Goal: Information Seeking & Learning: Learn about a topic

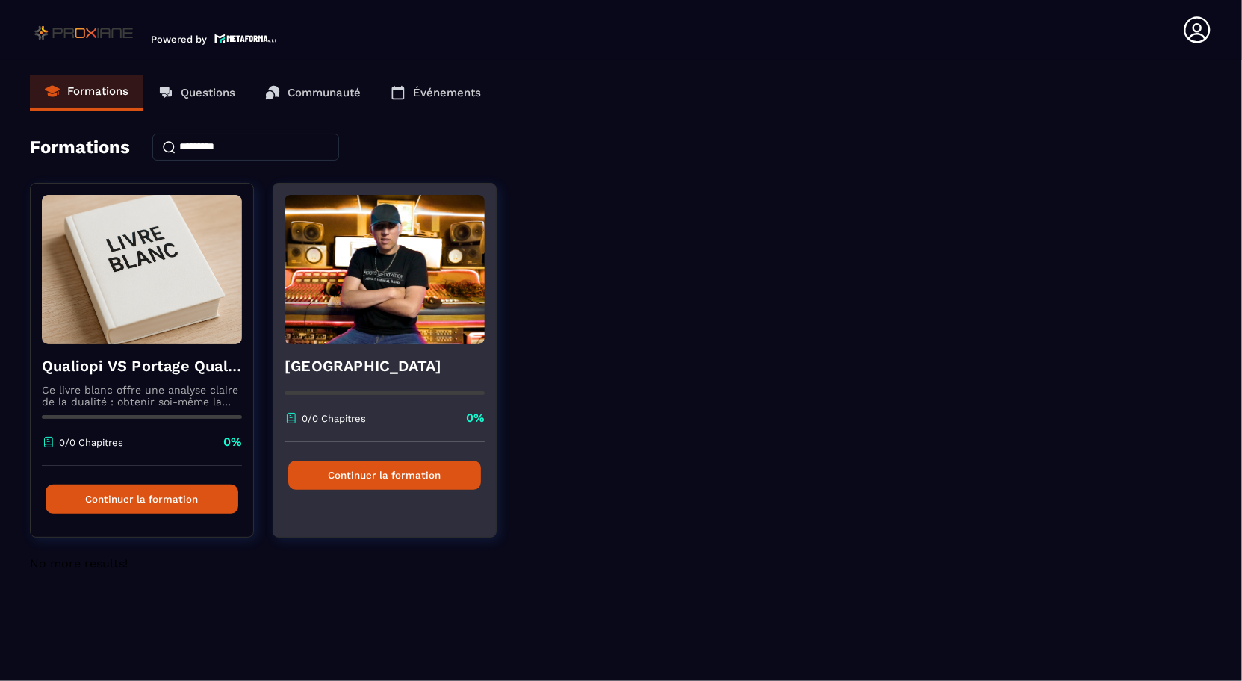
click at [405, 293] on img at bounding box center [384, 269] width 200 height 149
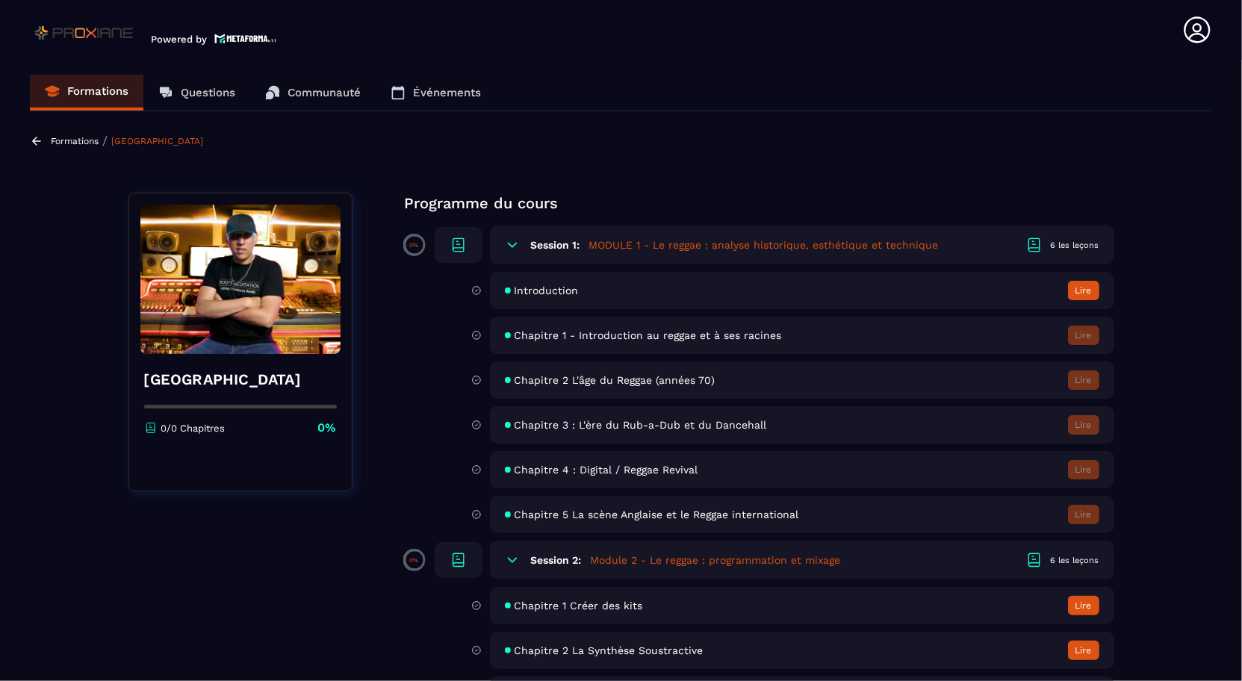
scroll to position [183, 0]
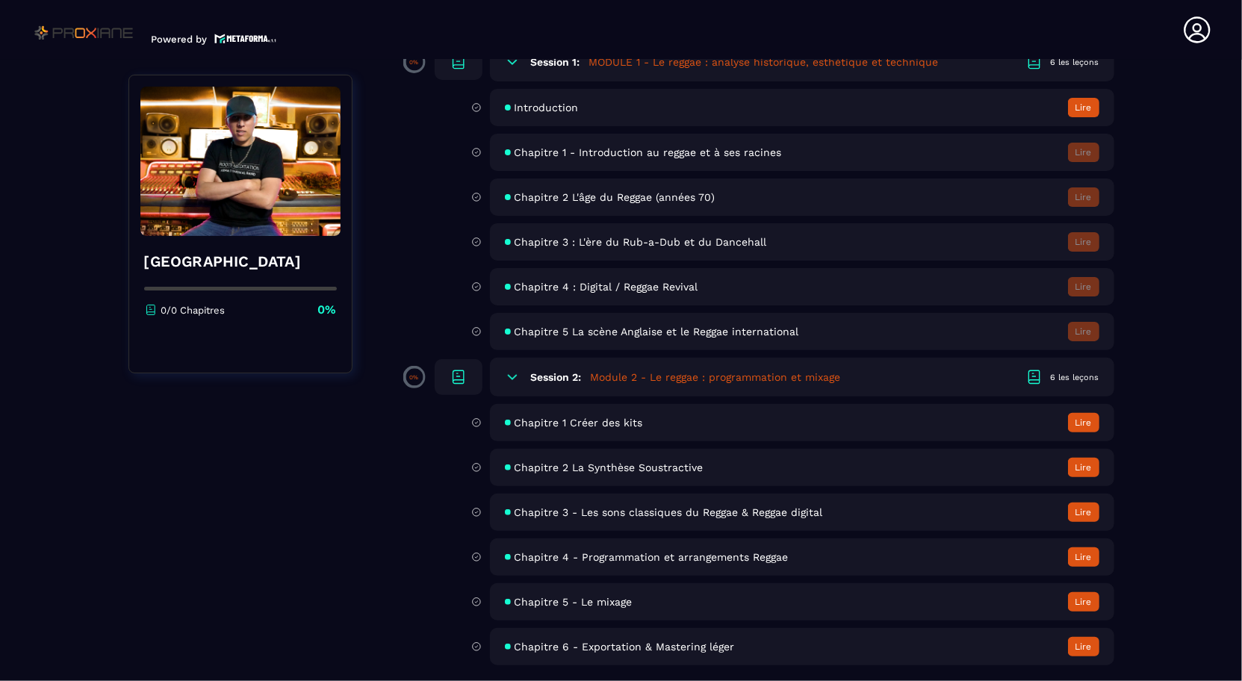
click at [509, 373] on icon at bounding box center [512, 377] width 15 height 15
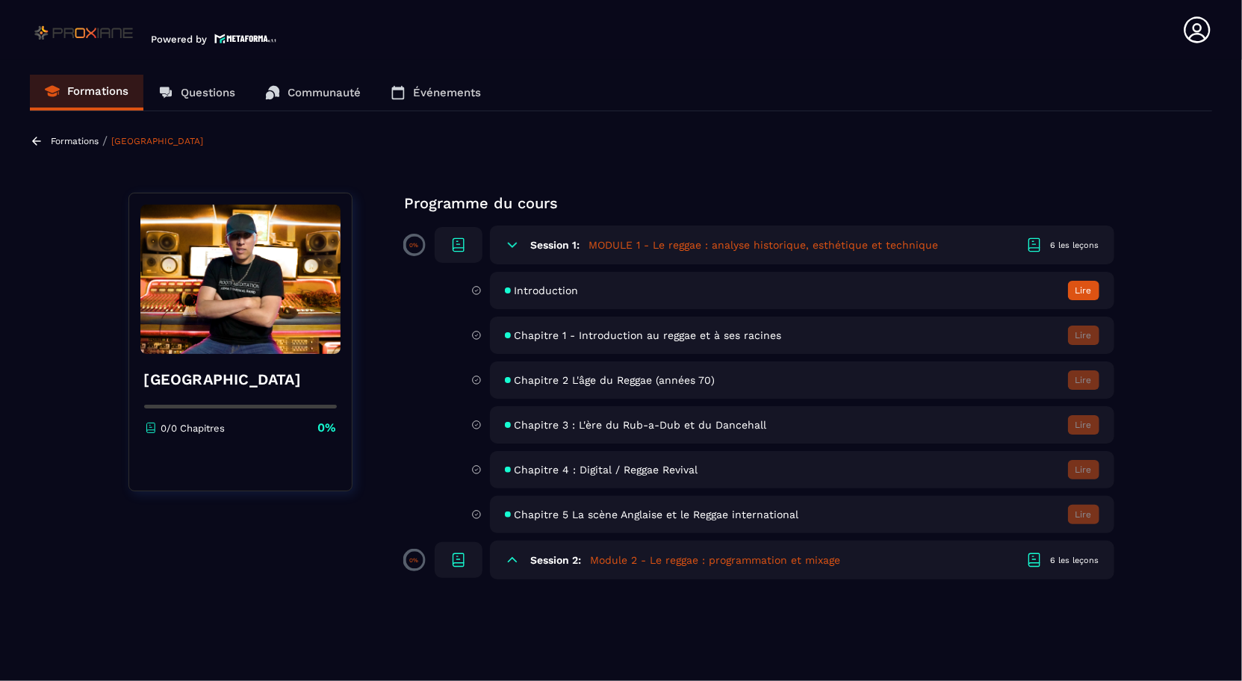
scroll to position [0, 0]
click at [509, 558] on icon at bounding box center [512, 560] width 9 height 4
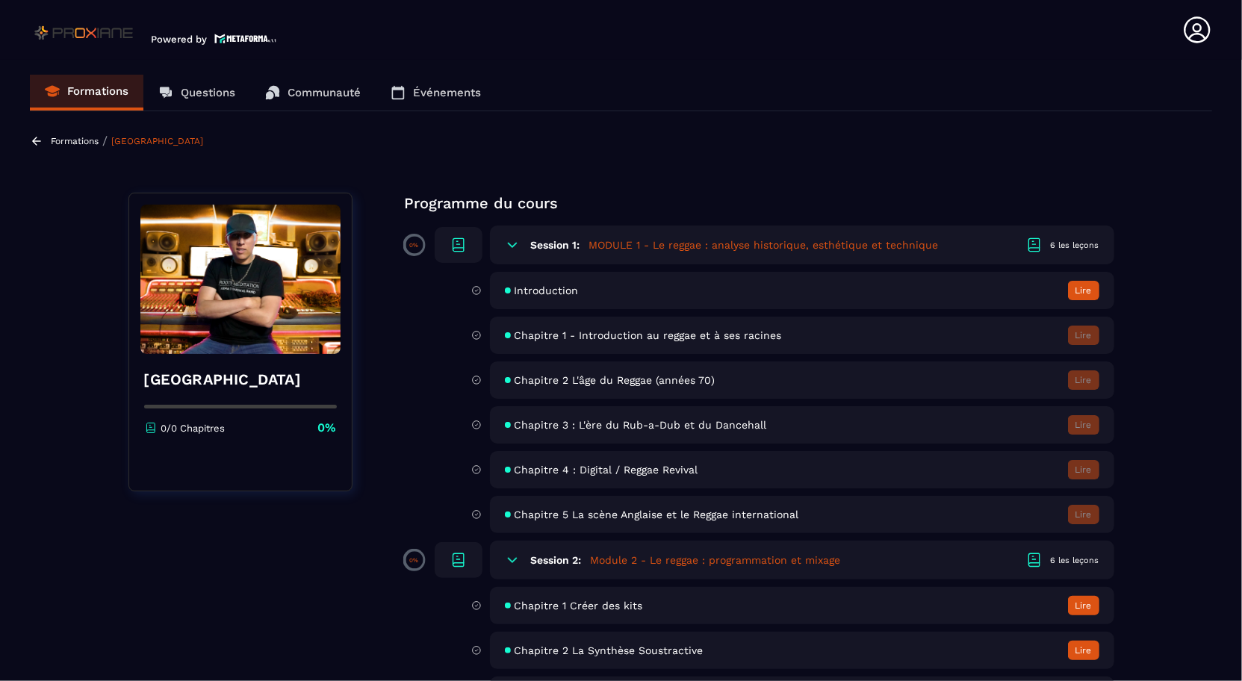
click at [1083, 290] on button "Lire" at bounding box center [1083, 290] width 31 height 19
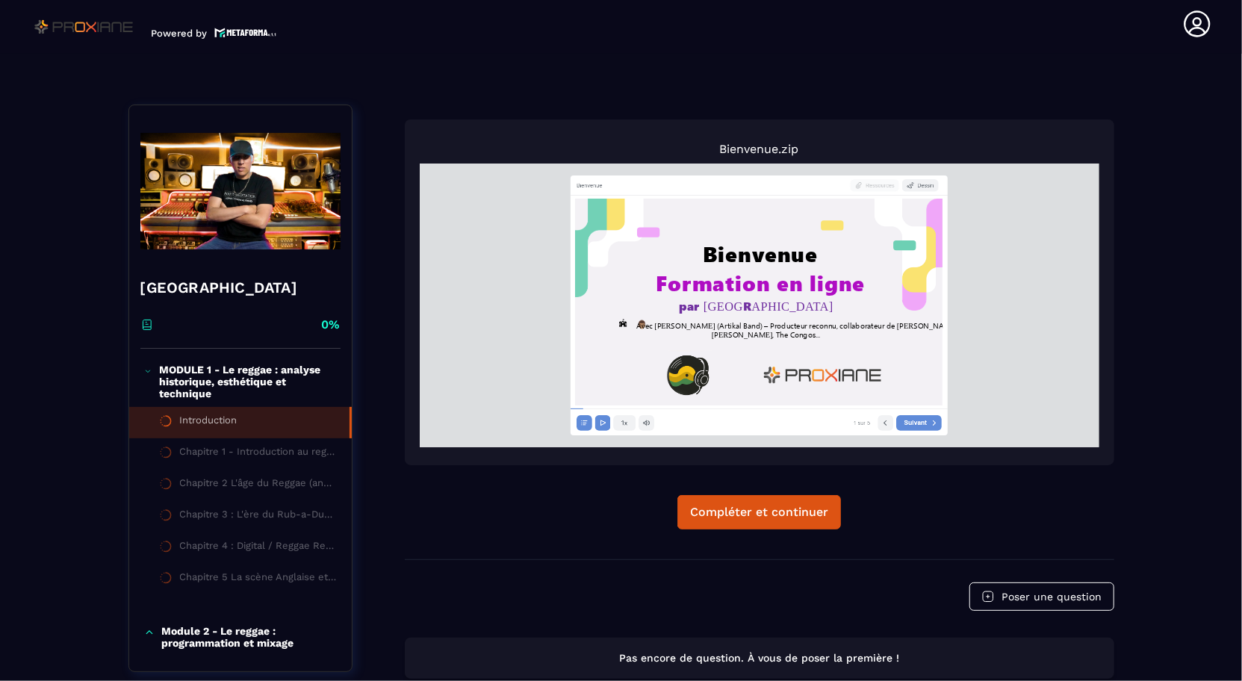
scroll to position [101, 0]
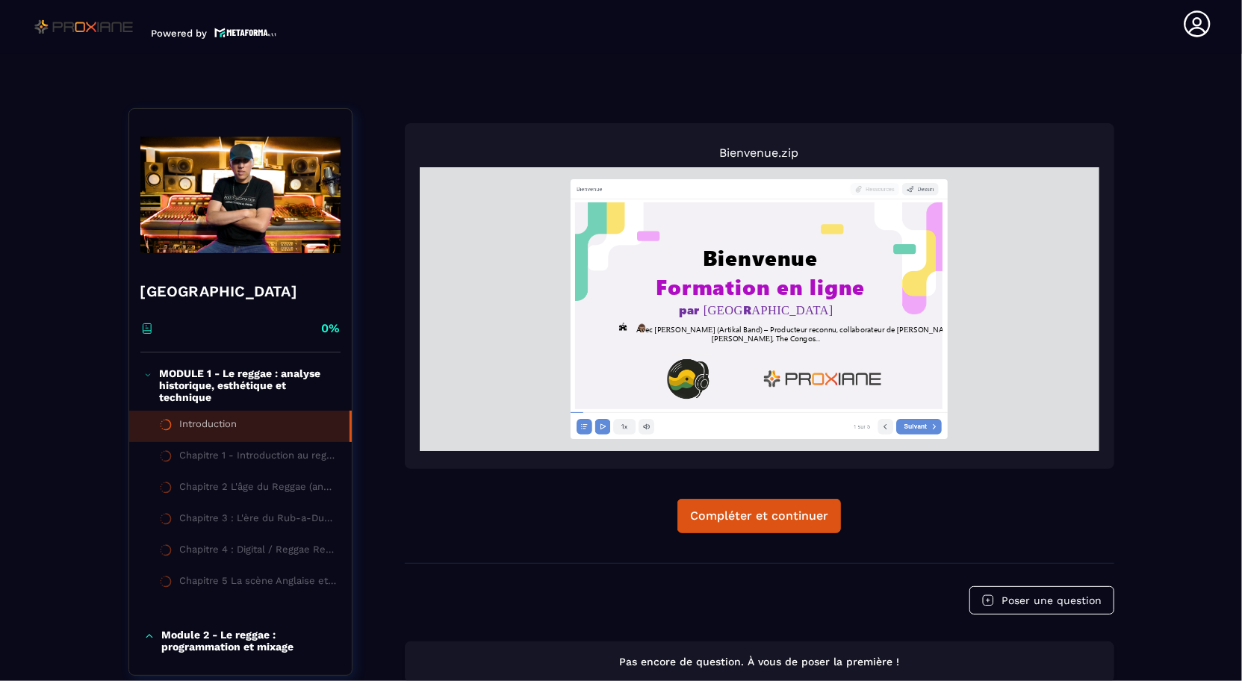
click at [764, 153] on p "Bienvenue.zip" at bounding box center [759, 153] width 679 height 14
click at [799, 150] on p "Bienvenue.zip" at bounding box center [759, 153] width 679 height 14
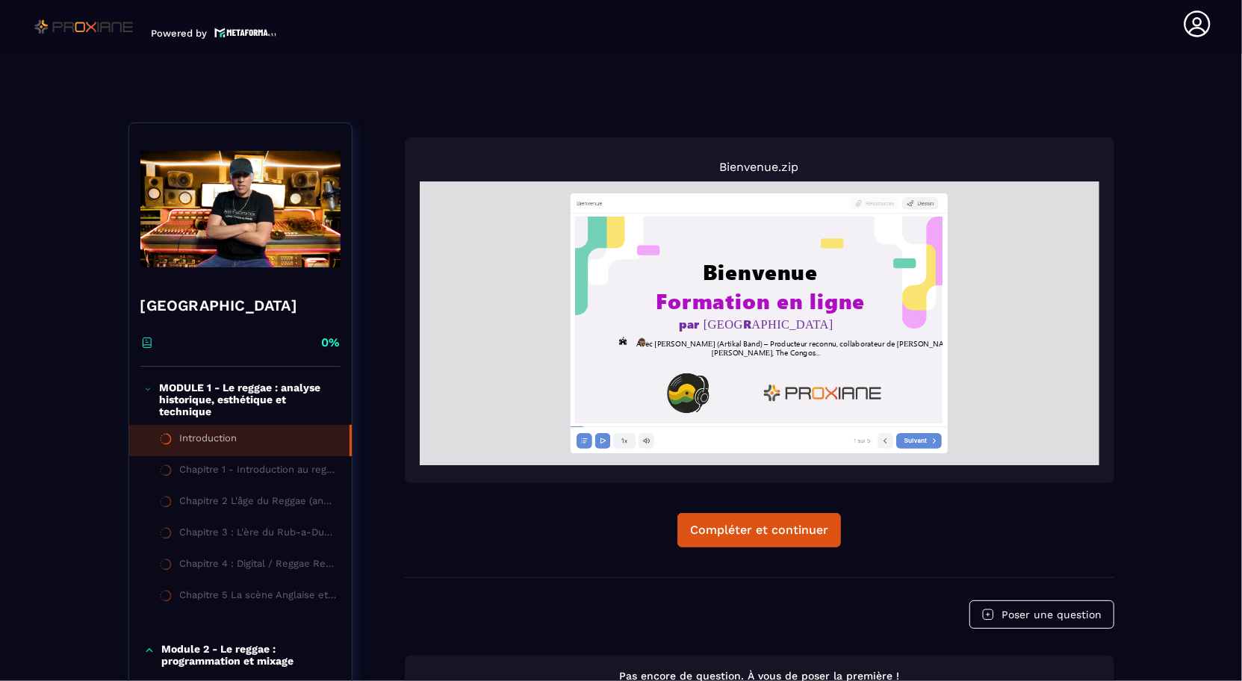
scroll to position [87, 0]
click at [772, 160] on p "Bienvenue.zip" at bounding box center [759, 167] width 679 height 14
click at [856, 368] on img at bounding box center [757, 319] width 367 height 207
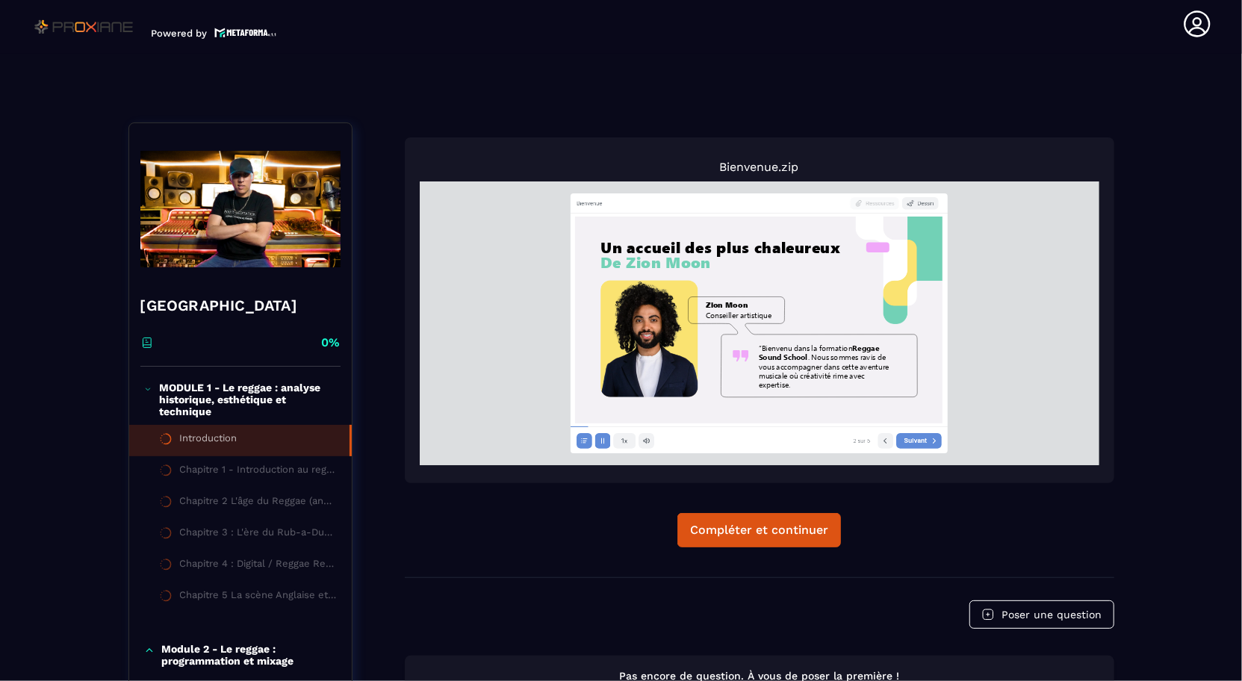
click at [787, 347] on span "Bienvenu dans la formation" at bounding box center [806, 346] width 91 height 10
click at [748, 164] on p "Bienvenue.zip" at bounding box center [759, 167] width 679 height 14
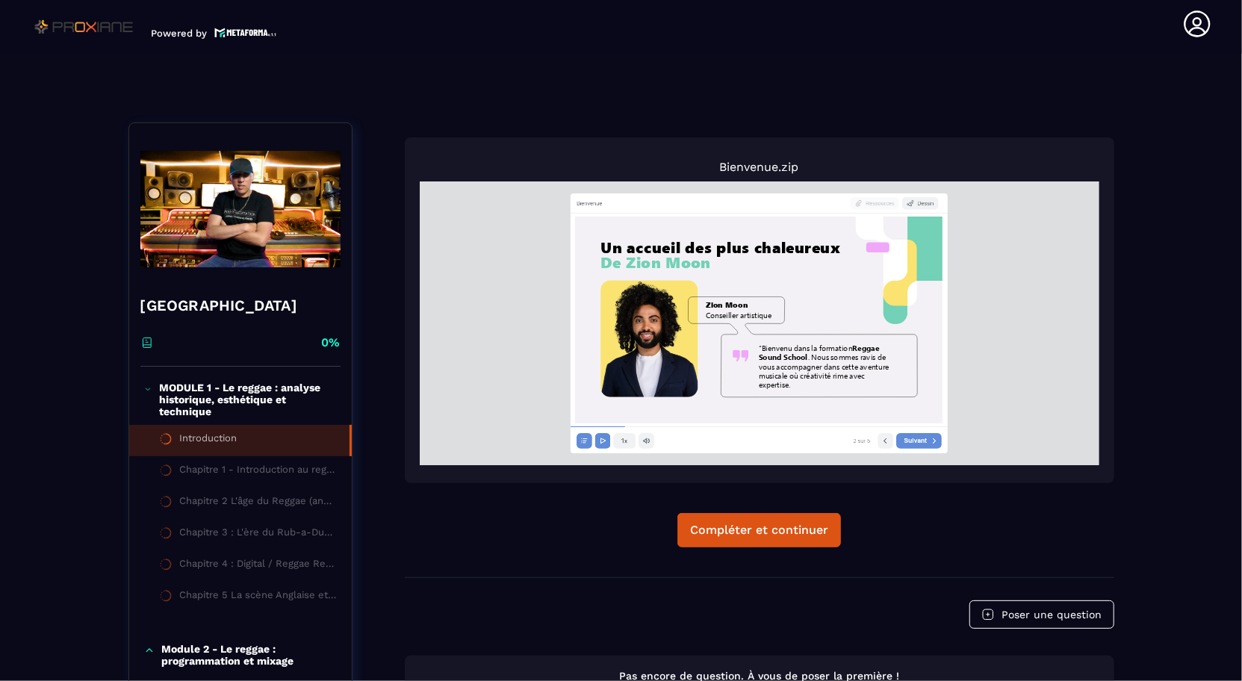
click at [748, 164] on p "Bienvenue.zip" at bounding box center [759, 167] width 679 height 14
click at [745, 364] on img at bounding box center [757, 319] width 367 height 207
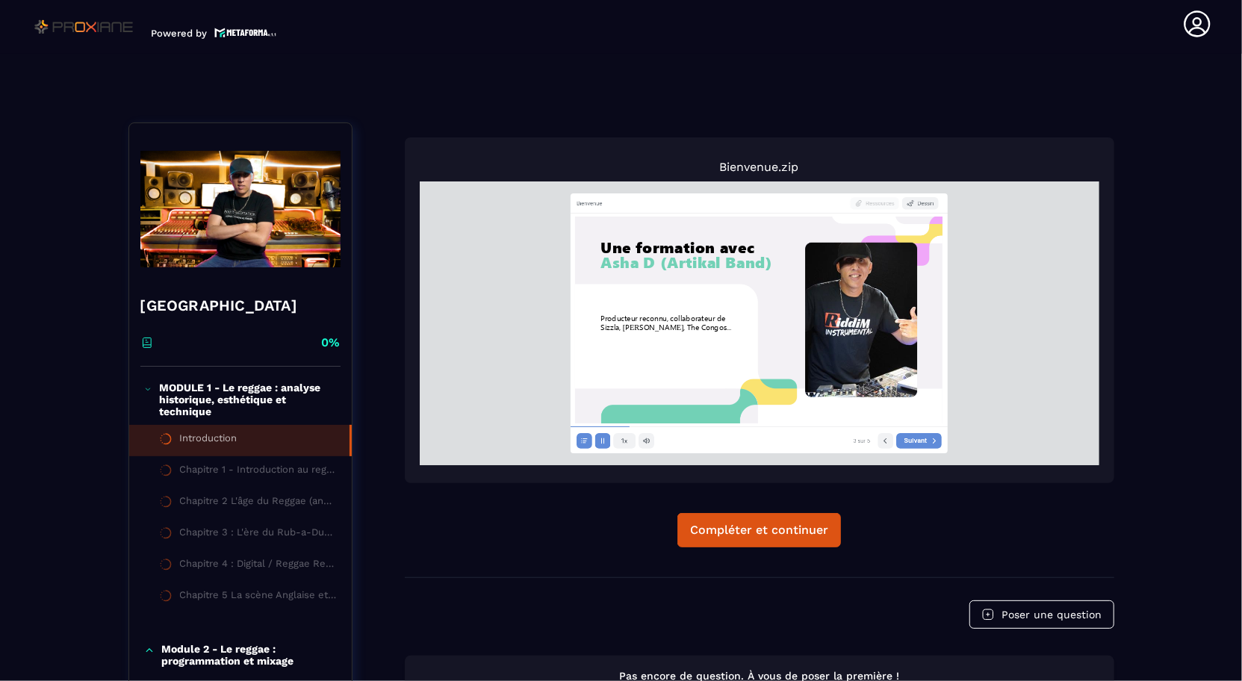
click at [651, 364] on img at bounding box center [757, 353] width 367 height 140
click at [579, 424] on div "Producteur reconnu, collaborateur de Sizzla, [PERSON_NAME], The Congos... Une f…" at bounding box center [758, 319] width 377 height 213
click at [579, 428] on nav "3 sur 5 Suivant" at bounding box center [758, 440] width 377 height 26
click at [592, 427] on nav "3 sur 5 Suivant" at bounding box center [758, 440] width 377 height 26
click at [584, 441] on icon at bounding box center [582, 439] width 7 height 7
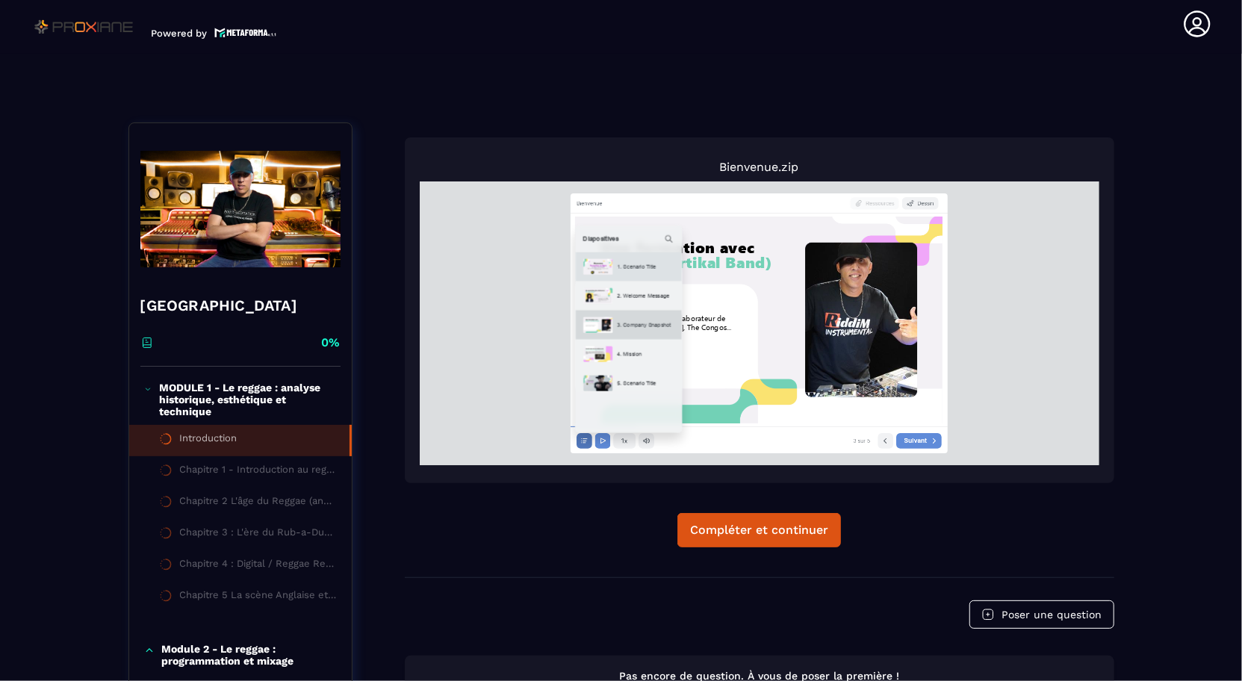
click at [620, 262] on div "1. Scenario Title" at bounding box center [646, 265] width 69 height 7
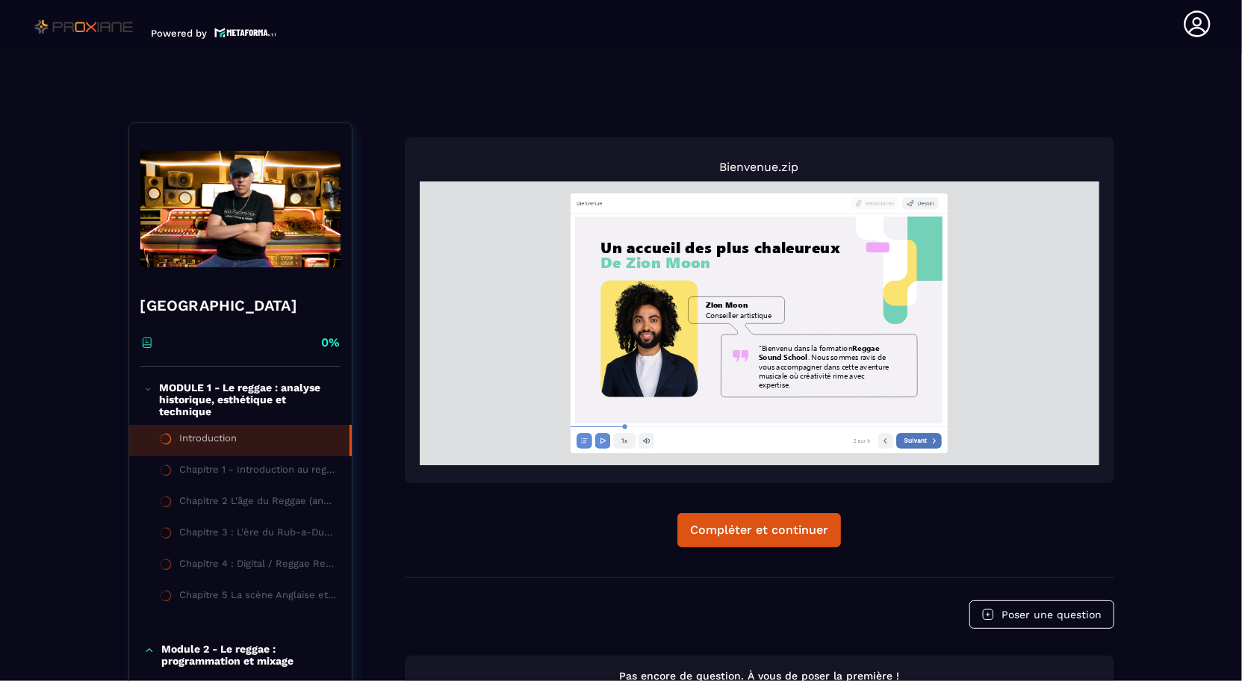
click at [923, 438] on span "Suivant" at bounding box center [914, 439] width 23 height 7
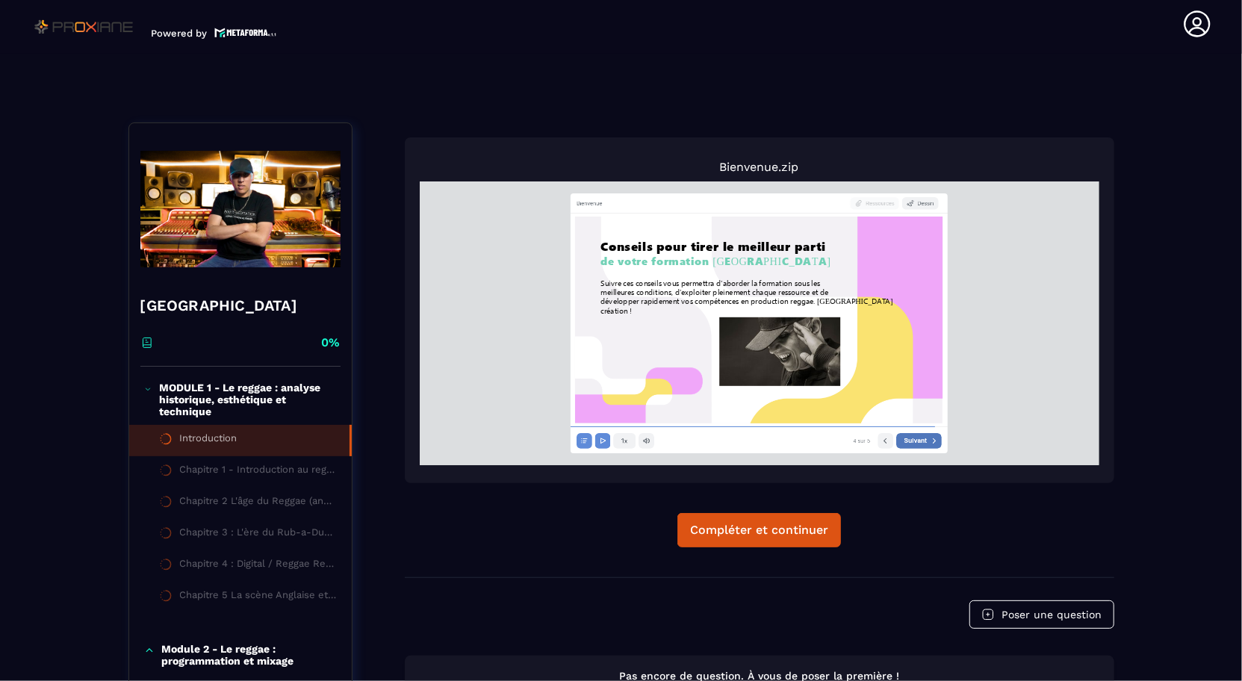
click at [926, 440] on span "Suivant" at bounding box center [914, 439] width 23 height 7
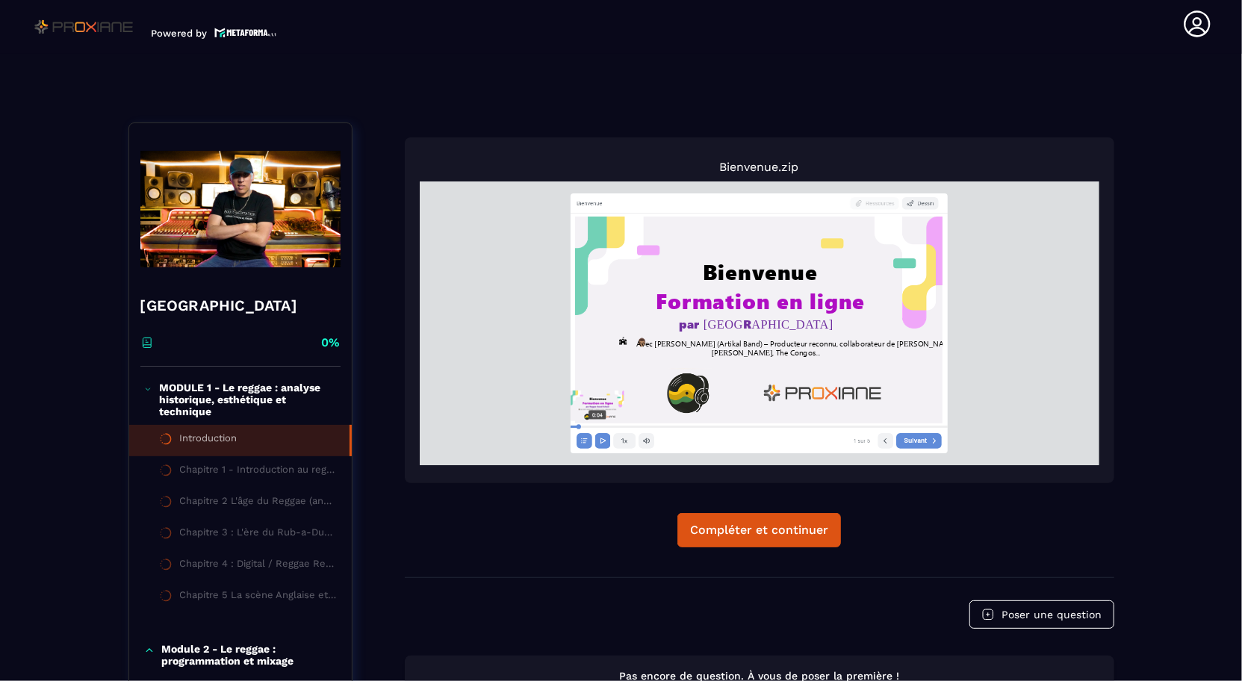
click at [578, 426] on div "0:04" at bounding box center [758, 426] width 377 height 1
click at [573, 426] on div "0:02" at bounding box center [758, 426] width 377 height 1
click at [918, 201] on span "Dessin" at bounding box center [924, 202] width 16 height 7
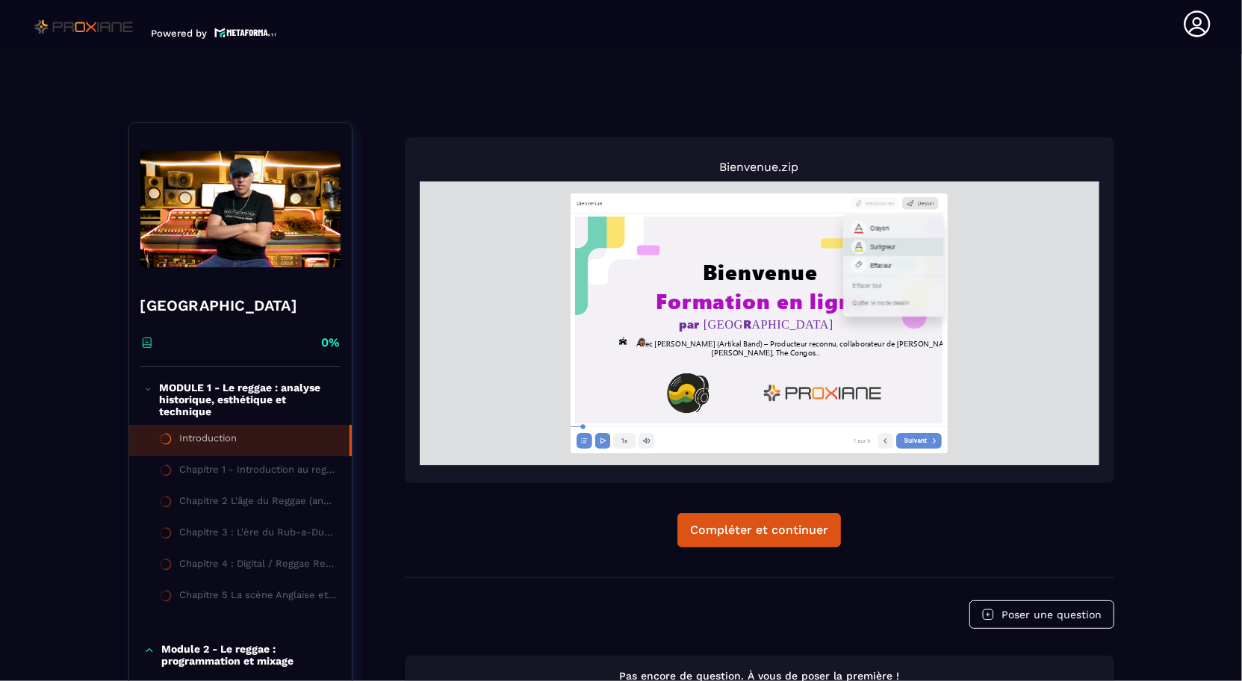
click at [879, 246] on div "Surligneur" at bounding box center [881, 246] width 25 height 7
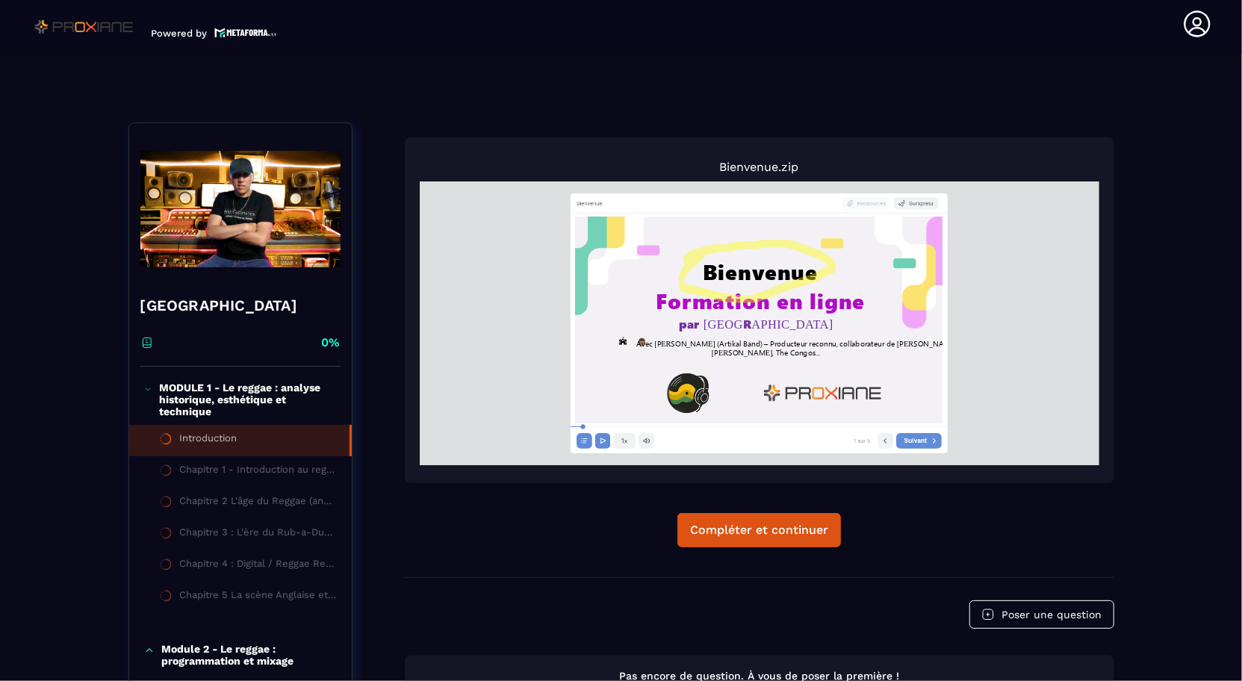
drag, startPoint x: 702, startPoint y: 253, endPoint x: 684, endPoint y: 259, distance: 18.9
click at [684, 259] on rect at bounding box center [757, 319] width 367 height 207
click at [909, 443] on span "Suivant" at bounding box center [914, 439] width 23 height 7
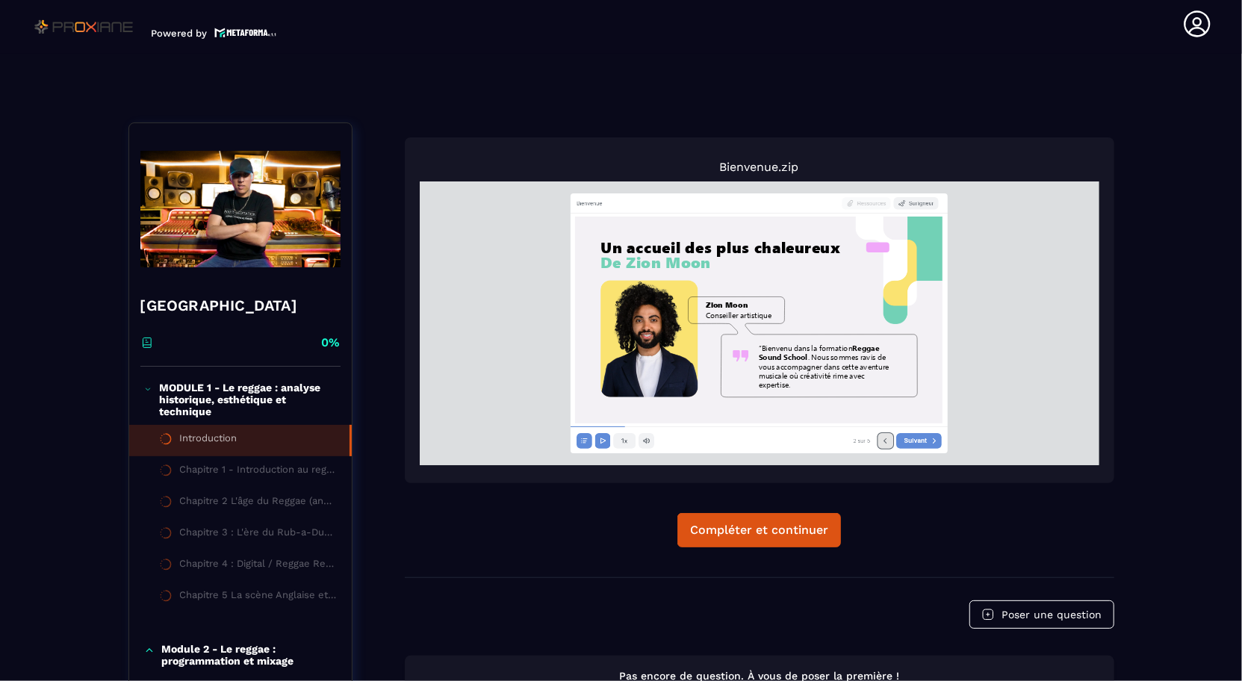
click at [883, 441] on icon at bounding box center [884, 439] width 2 height 4
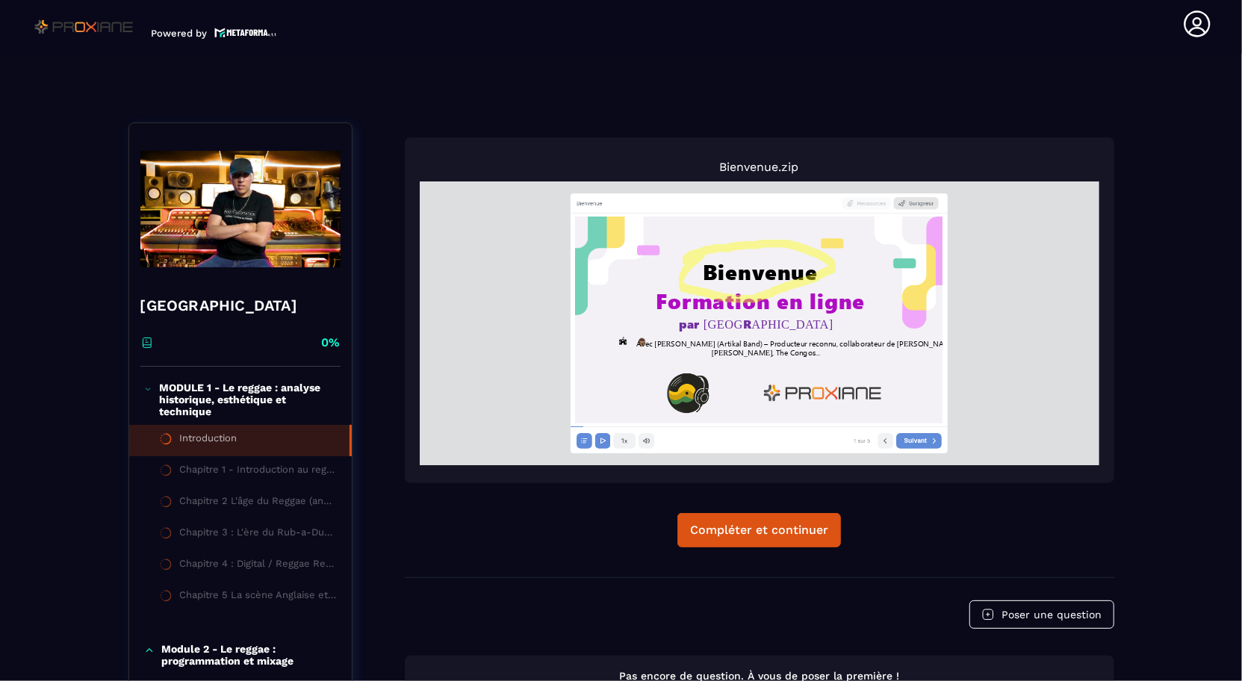
click at [920, 199] on span "Surligneur" at bounding box center [920, 202] width 25 height 7
click at [885, 228] on div "Crayon" at bounding box center [878, 228] width 19 height 7
click at [605, 310] on rect at bounding box center [757, 319] width 367 height 207
click at [921, 441] on span "Suivant" at bounding box center [914, 439] width 23 height 7
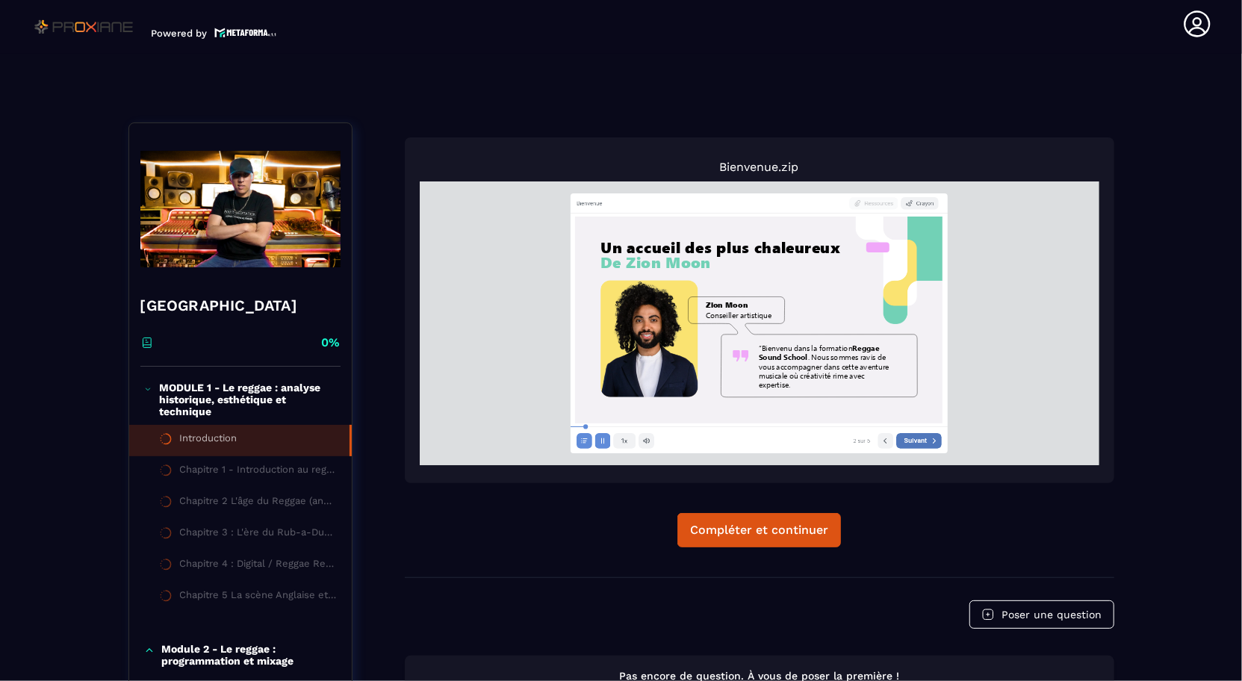
click at [921, 441] on span "Suivant" at bounding box center [914, 439] width 23 height 7
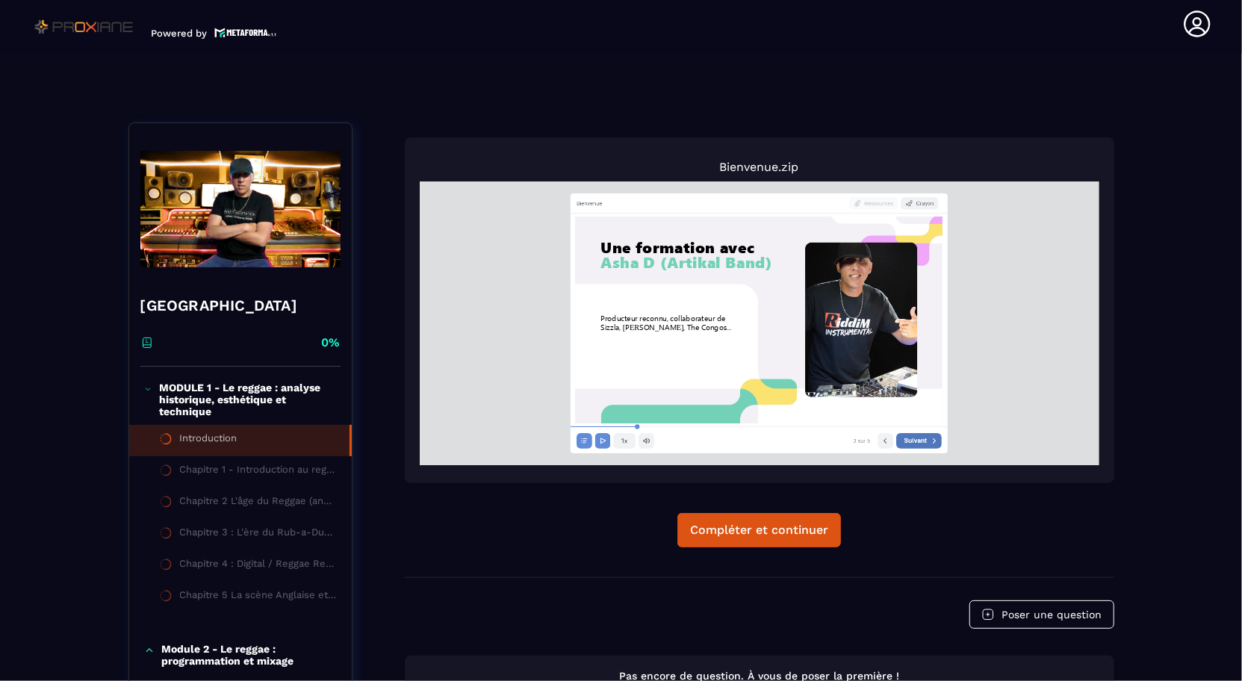
click at [915, 440] on span "Suivant" at bounding box center [914, 439] width 23 height 7
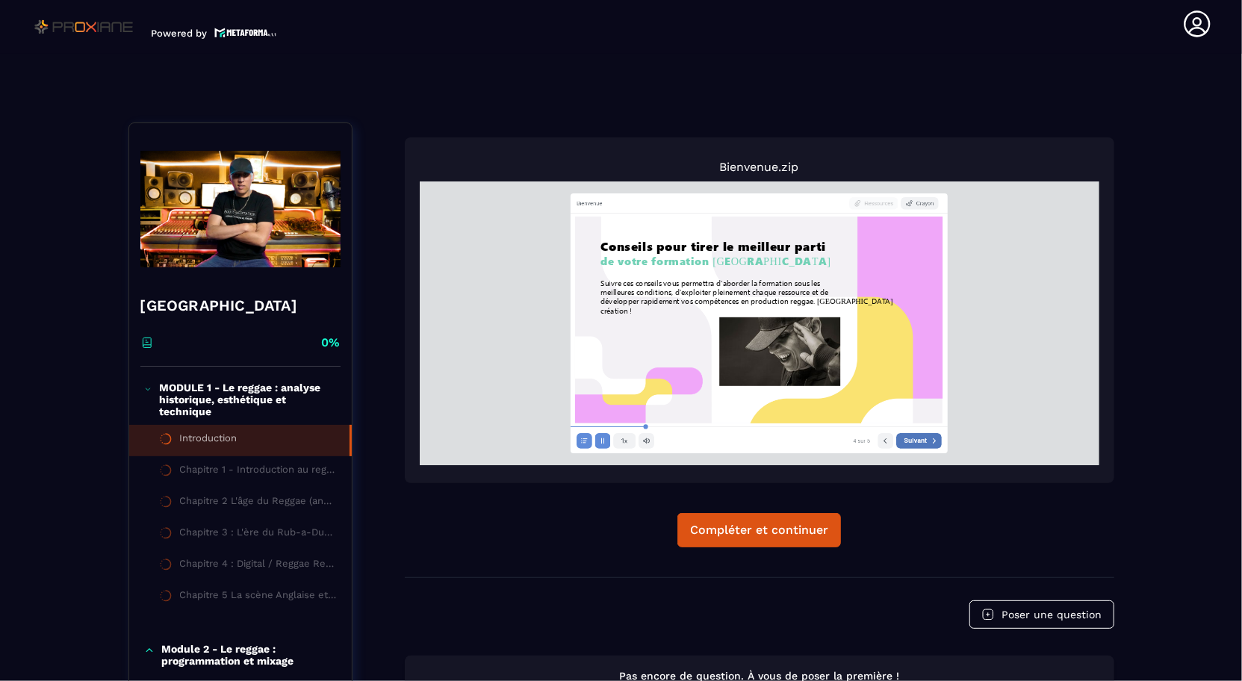
click at [915, 440] on span "Suivant" at bounding box center [914, 439] width 23 height 7
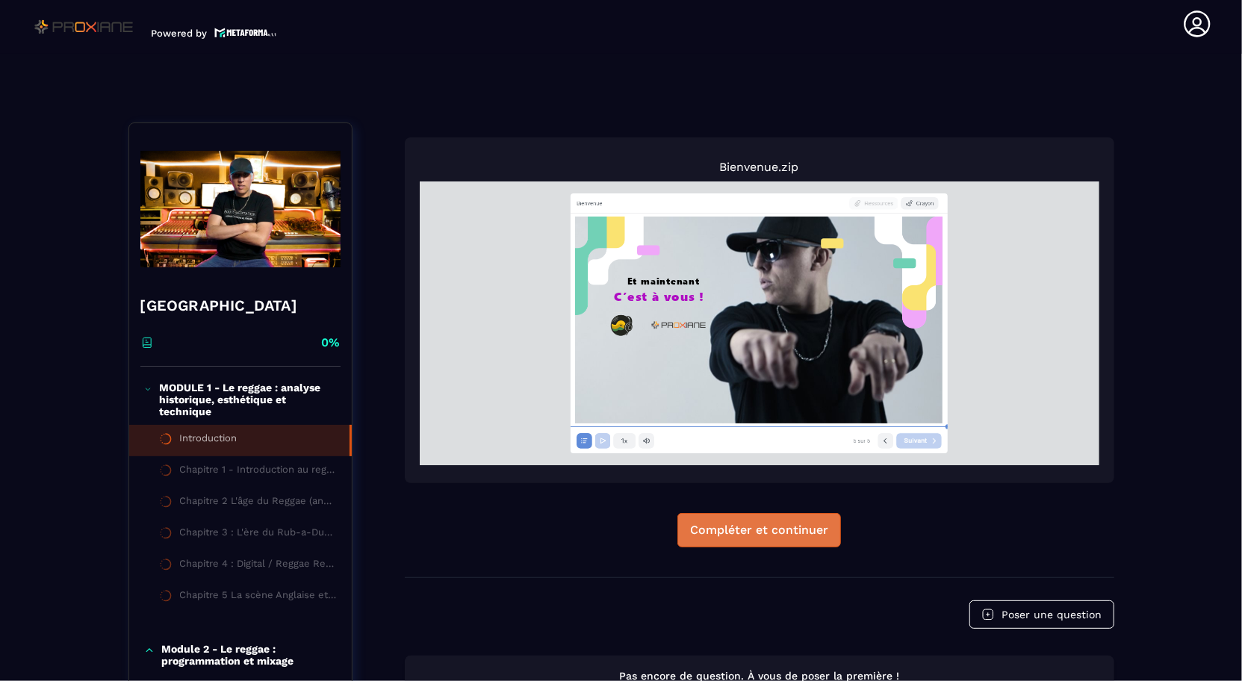
click at [758, 538] on button "Compléter et continuer" at bounding box center [759, 530] width 164 height 34
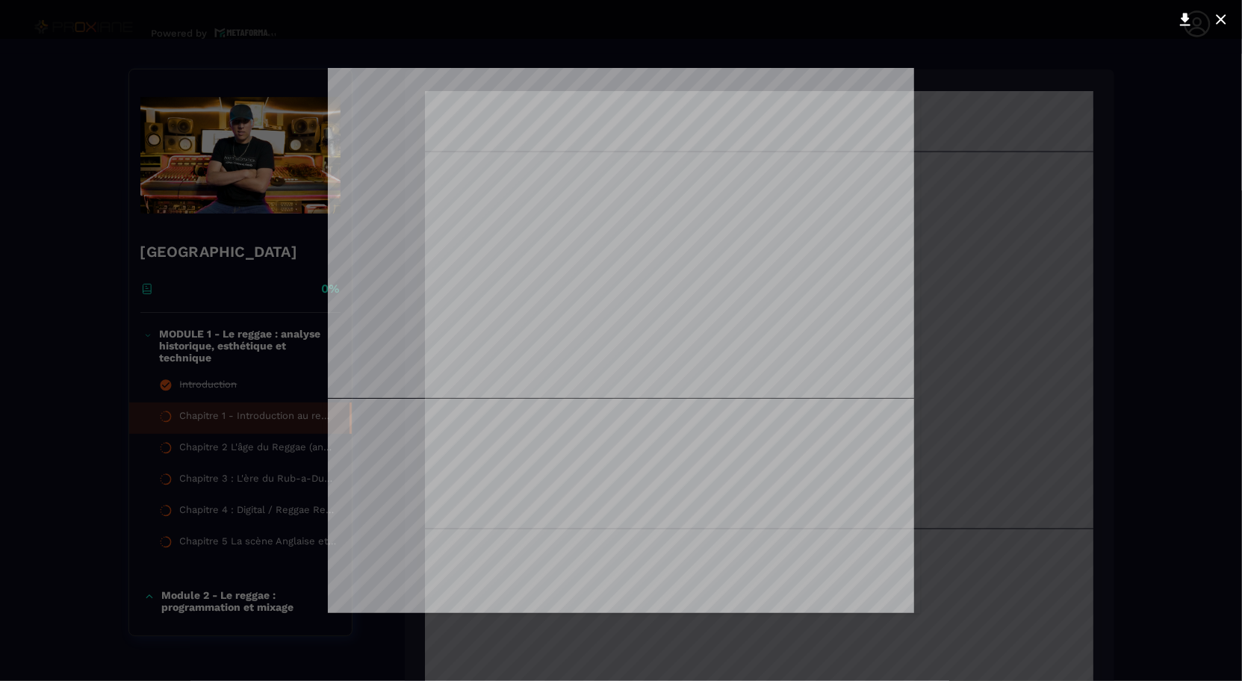
click at [1055, 369] on div at bounding box center [621, 340] width 1242 height 681
click at [1172, 290] on div at bounding box center [621, 340] width 1242 height 681
click at [1223, 22] on icon at bounding box center [1220, 19] width 10 height 10
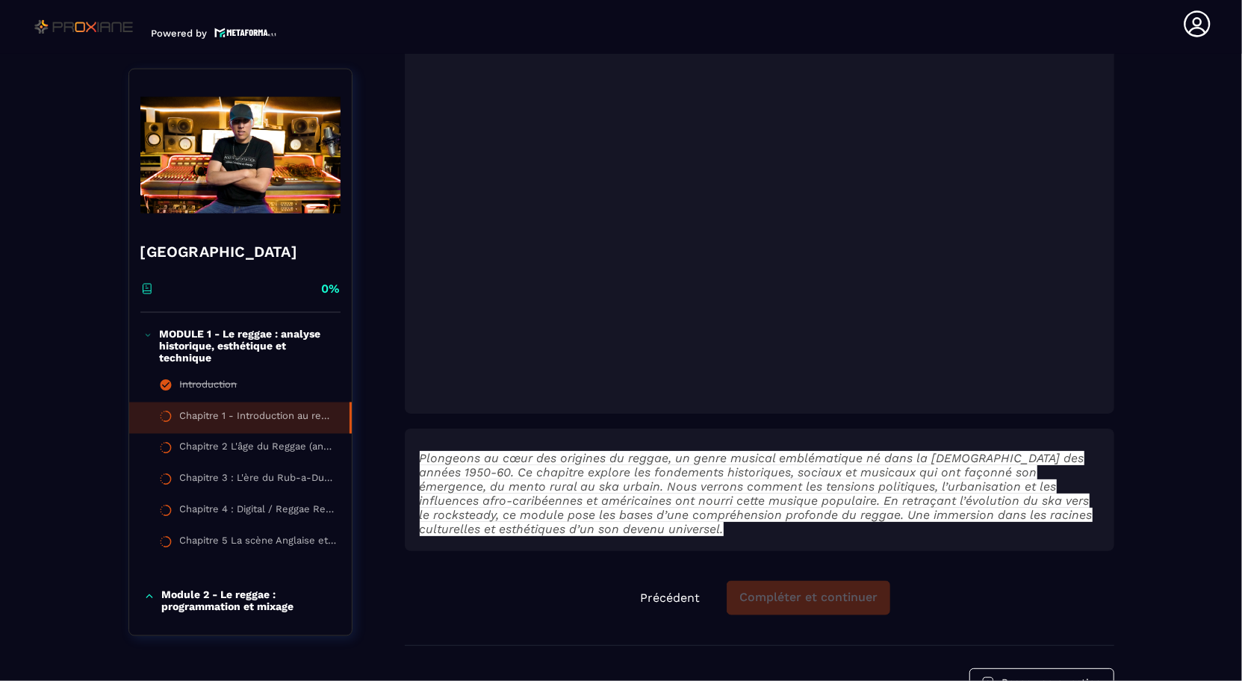
scroll to position [1481, 0]
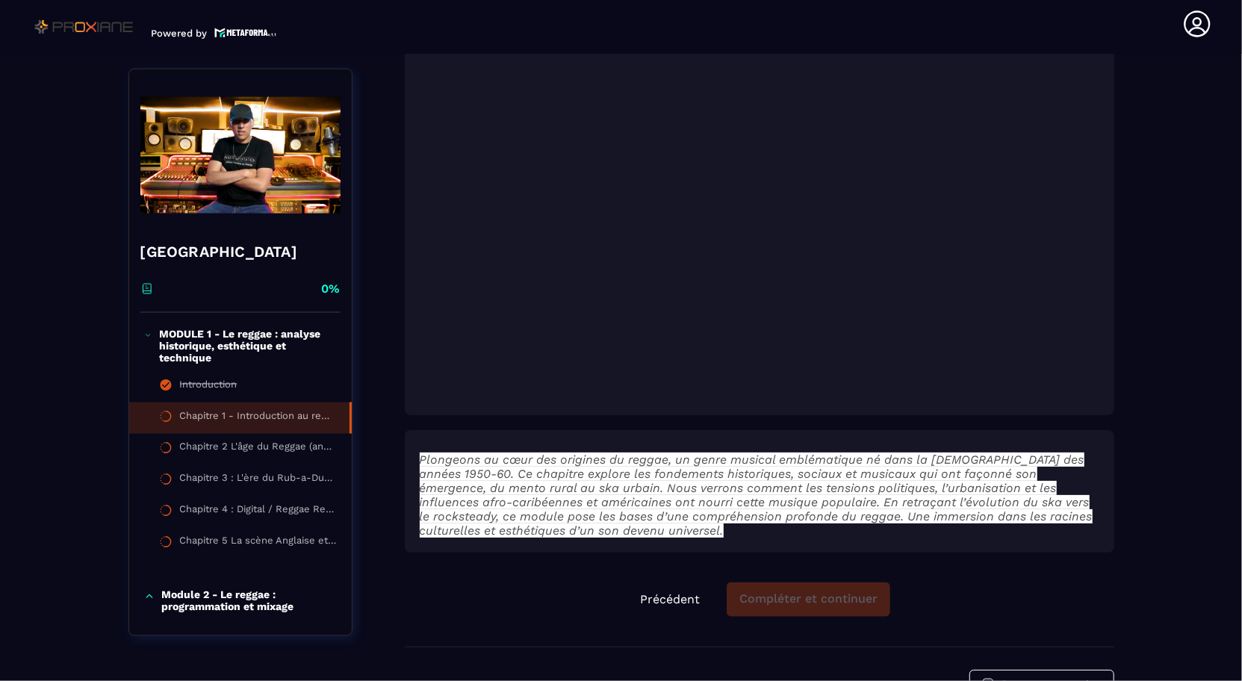
click at [1007, 486] on em "Plongeons au cœur des origines du reggae, un genre musical emblématique né dans…" at bounding box center [756, 494] width 673 height 85
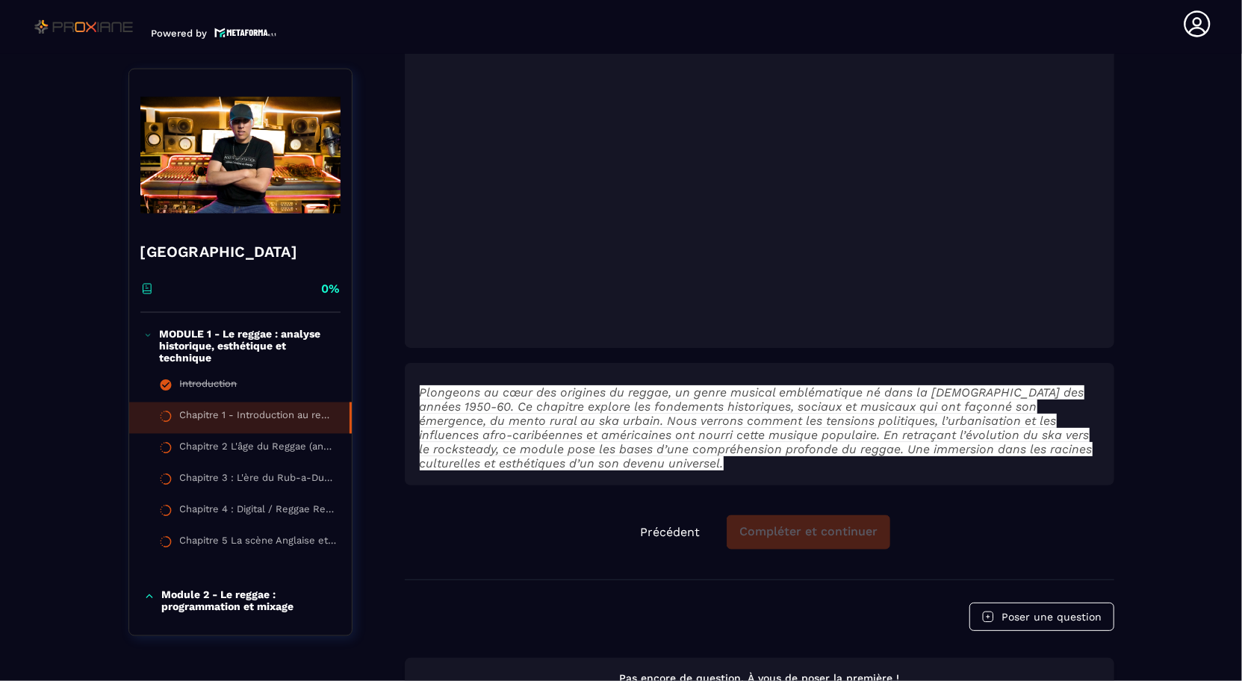
scroll to position [1548, 0]
click at [1094, 447] on p "Plongeons au cœur des origines du reggae, un genre musical emblématique né dans…" at bounding box center [759, 427] width 679 height 85
click at [993, 450] on em "Plongeons au cœur des origines du reggae, un genre musical emblématique né dans…" at bounding box center [756, 427] width 673 height 85
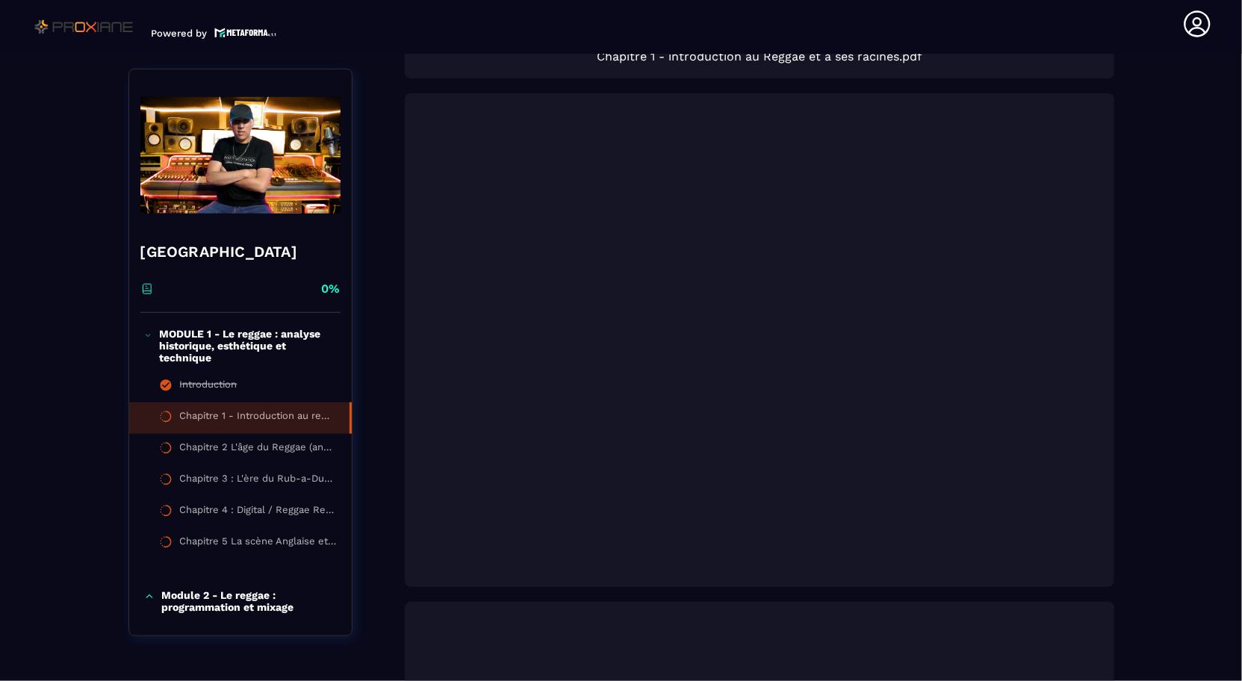
scroll to position [803, 0]
click at [57, 399] on div "Formations / Reggae Sound School / Chapitre 1 - Introduction au reggae et à ses…" at bounding box center [621, 396] width 1182 height 2144
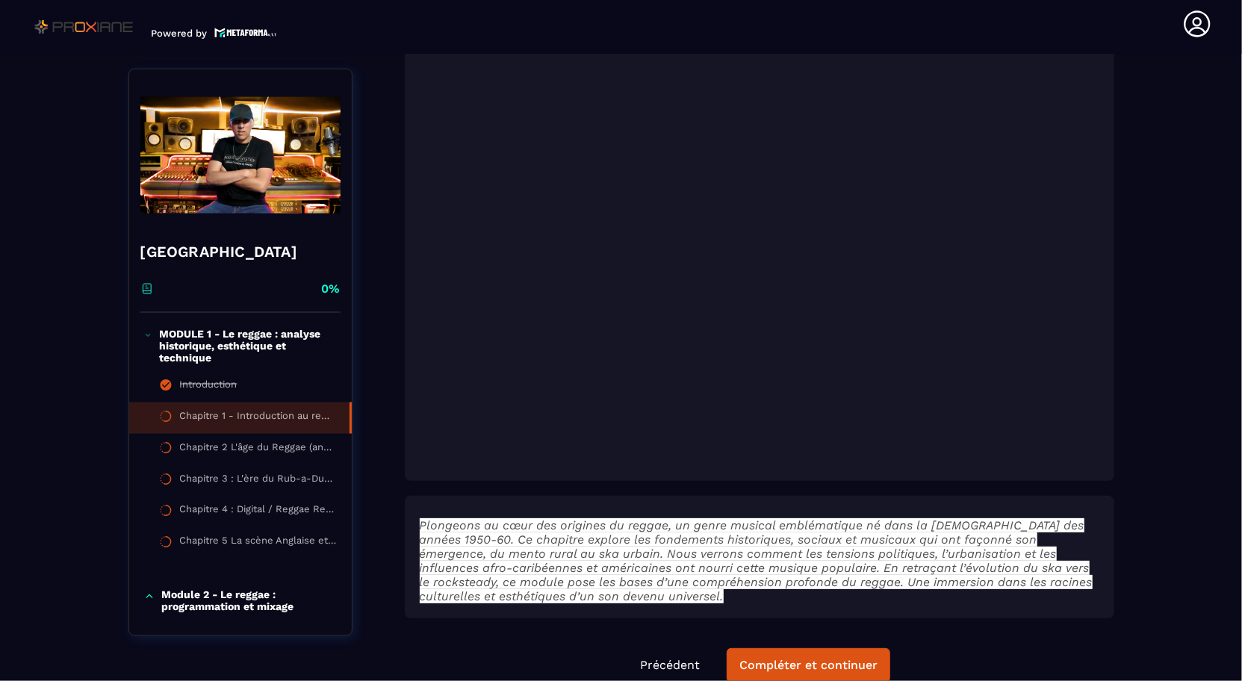
scroll to position [1416, 0]
click at [815, 661] on div "Compléter et continuer" at bounding box center [808, 665] width 138 height 15
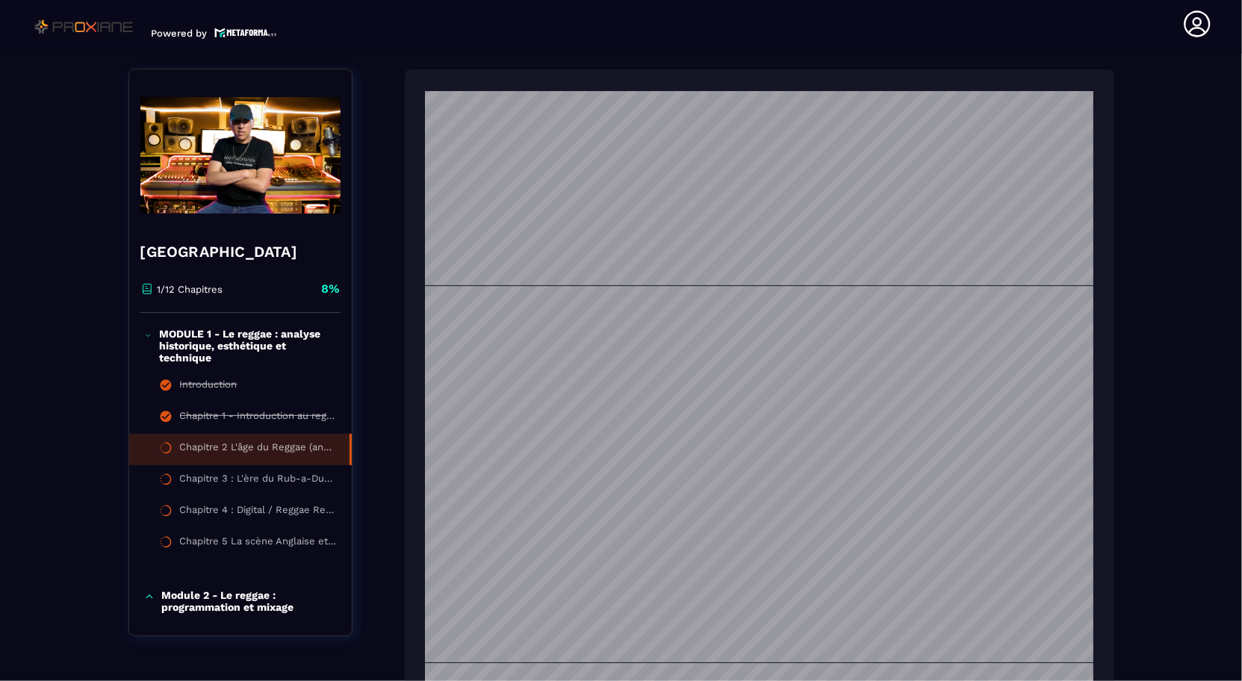
scroll to position [3576, 0]
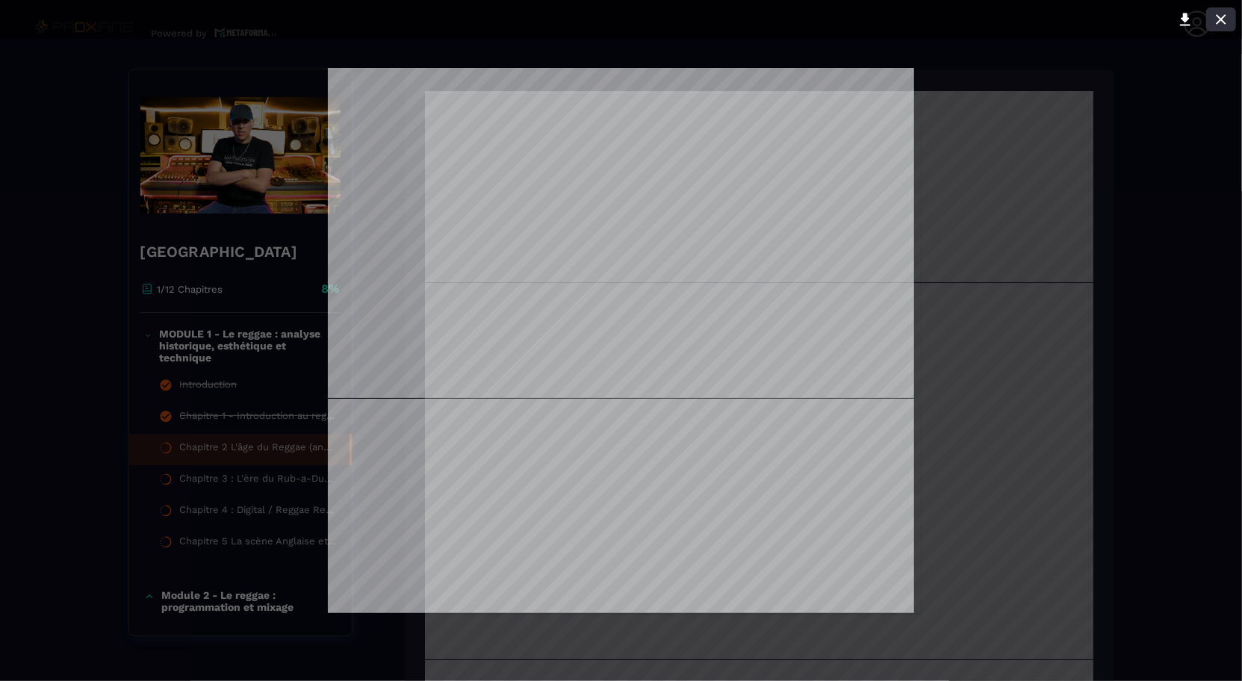
click at [1221, 11] on icon at bounding box center [1221, 19] width 18 height 18
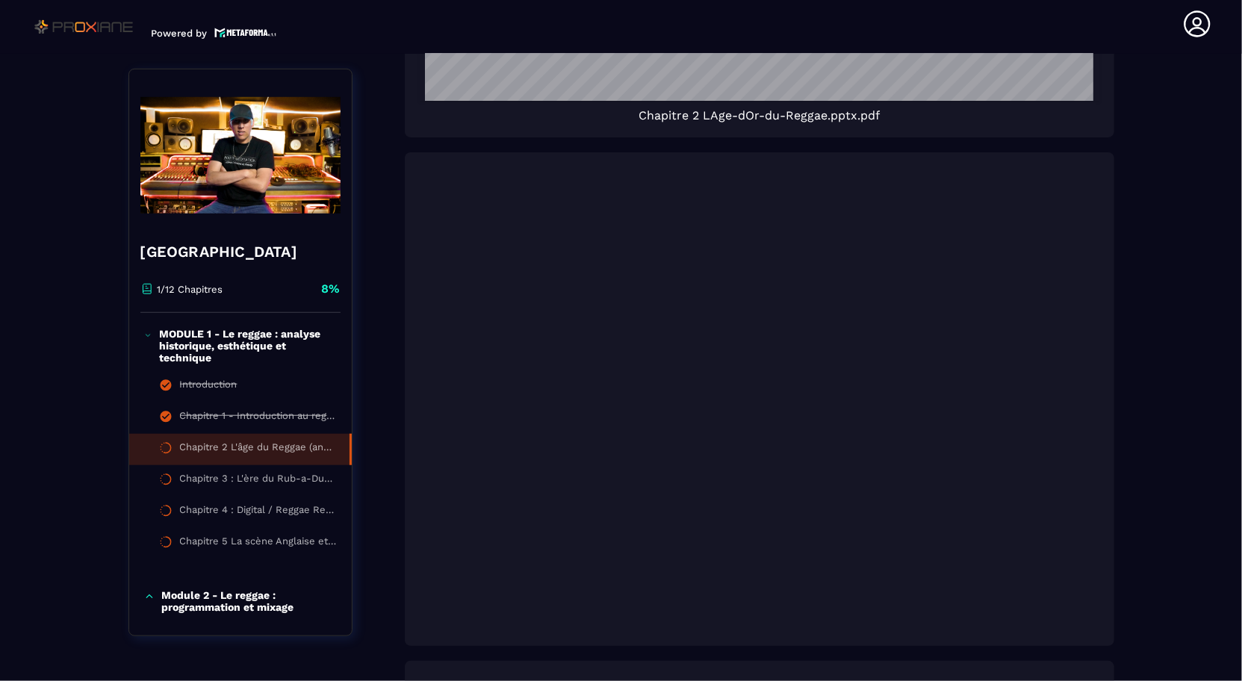
scroll to position [745, 0]
